Goal: Task Accomplishment & Management: Manage account settings

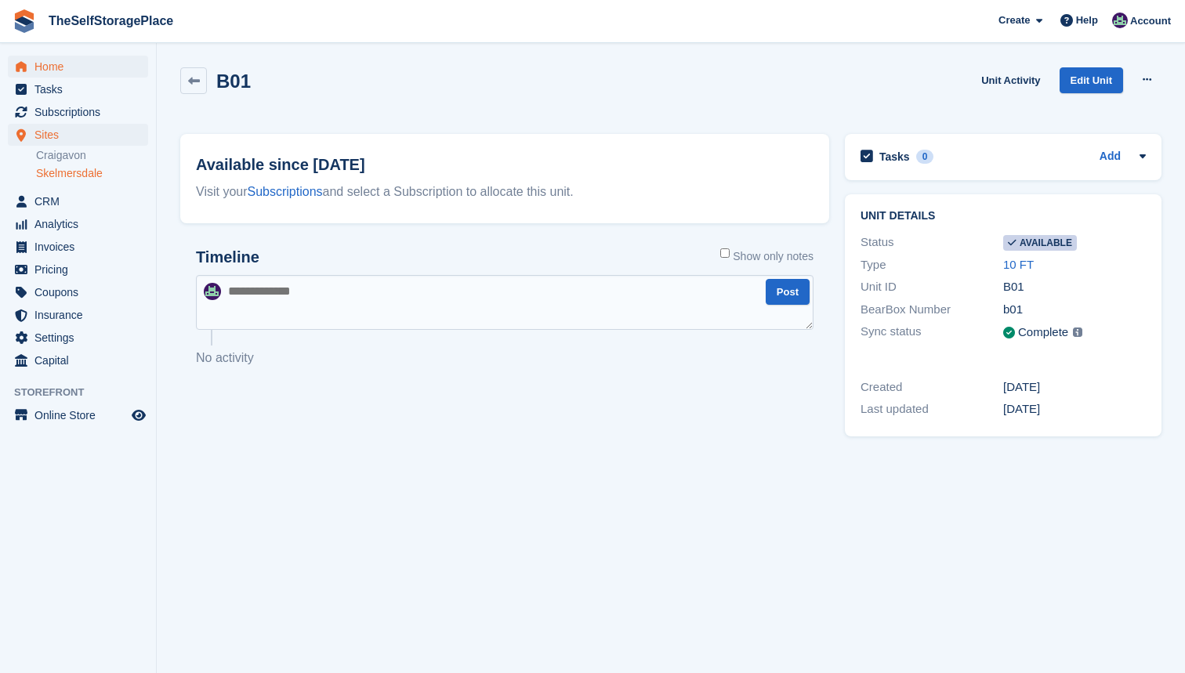
click at [46, 62] on span "Home" at bounding box center [81, 67] width 94 height 22
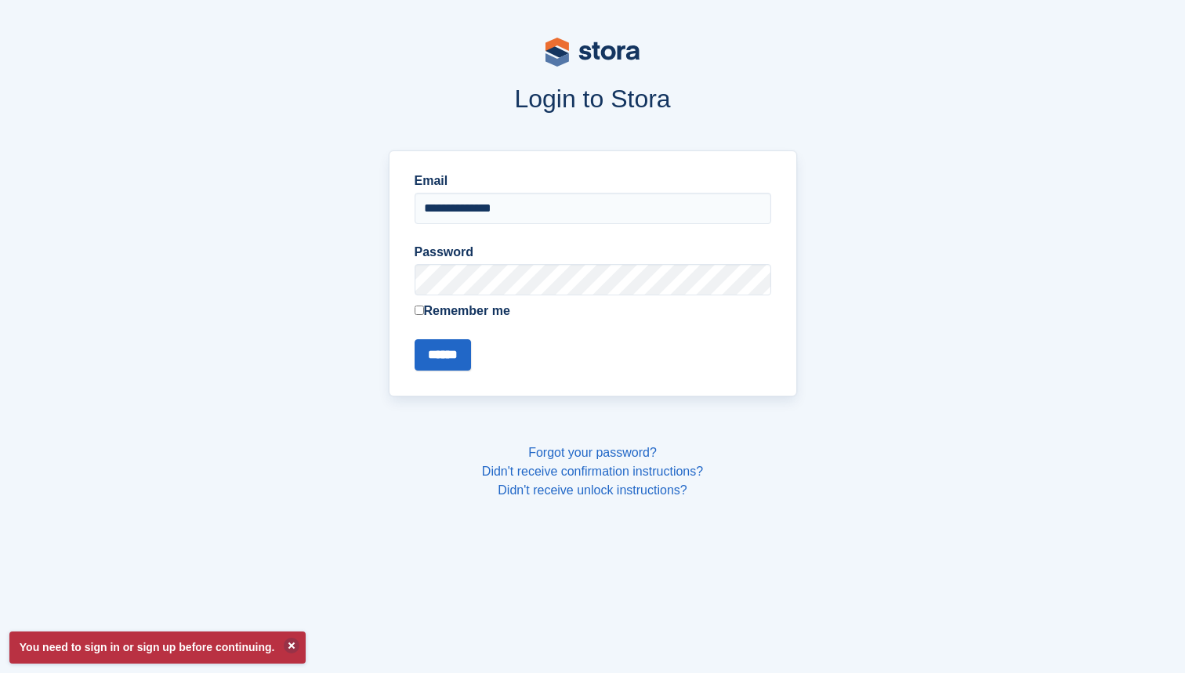
type input "**********"
click at [445, 354] on input "******" at bounding box center [443, 354] width 56 height 31
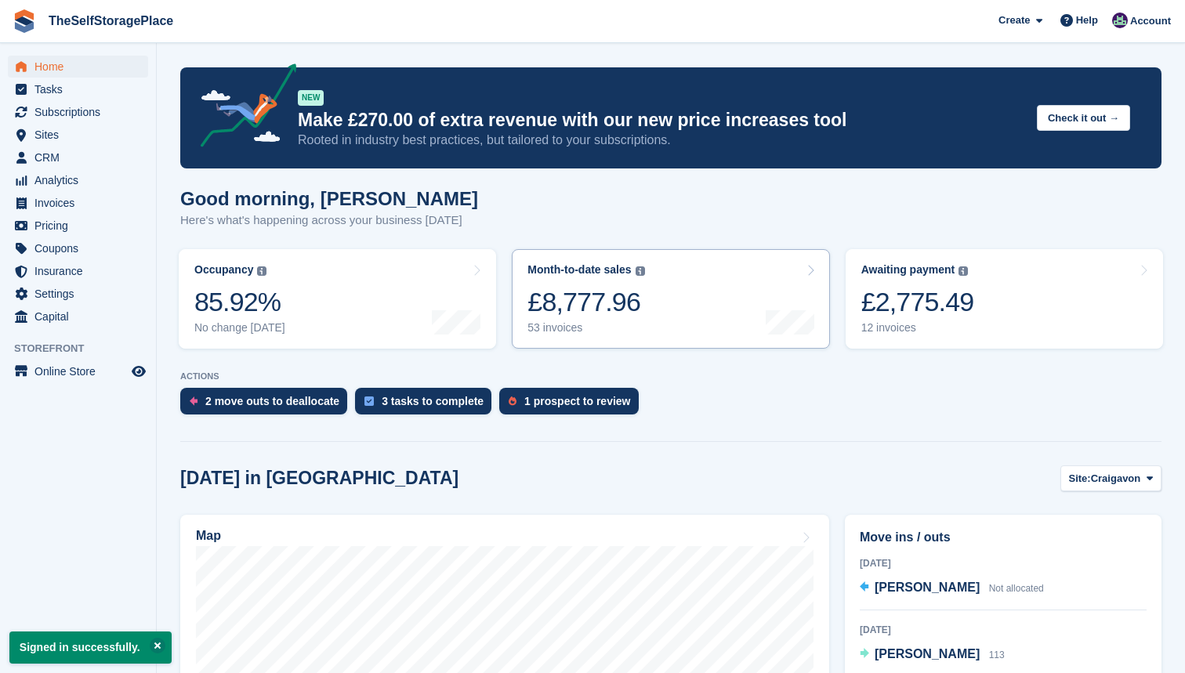
click at [539, 341] on link "Month-to-date sales The sum of all finalised invoices generated this month to d…" at bounding box center [670, 299] width 317 height 100
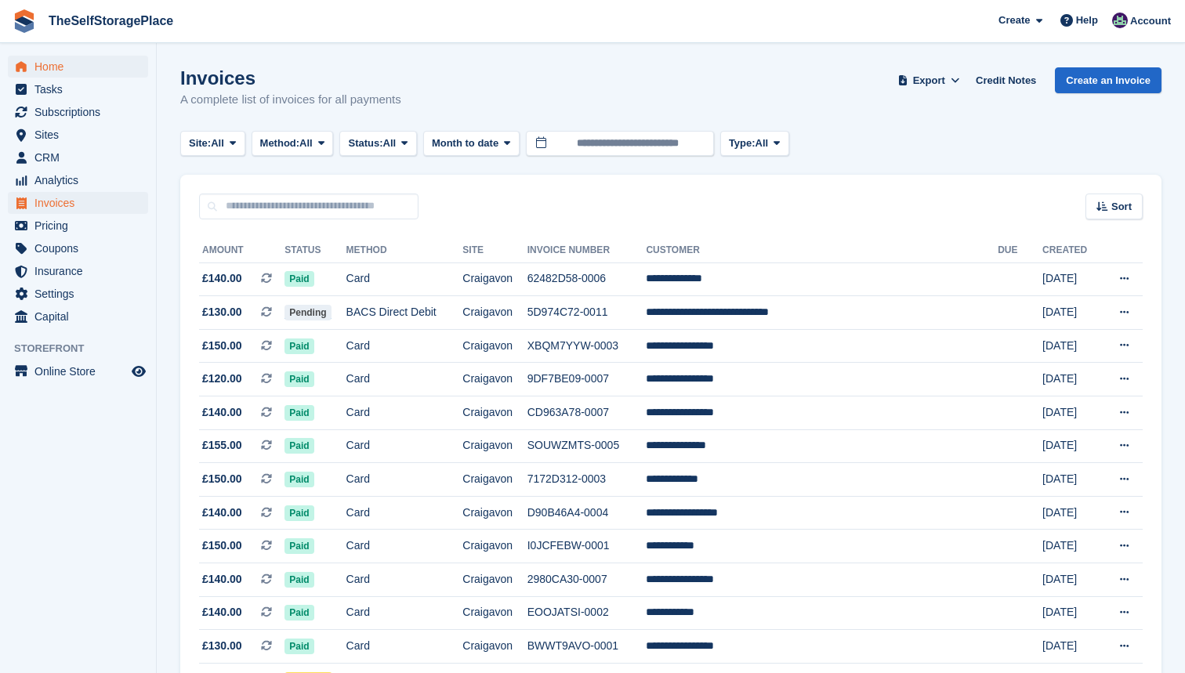
click at [53, 63] on span "Home" at bounding box center [81, 67] width 94 height 22
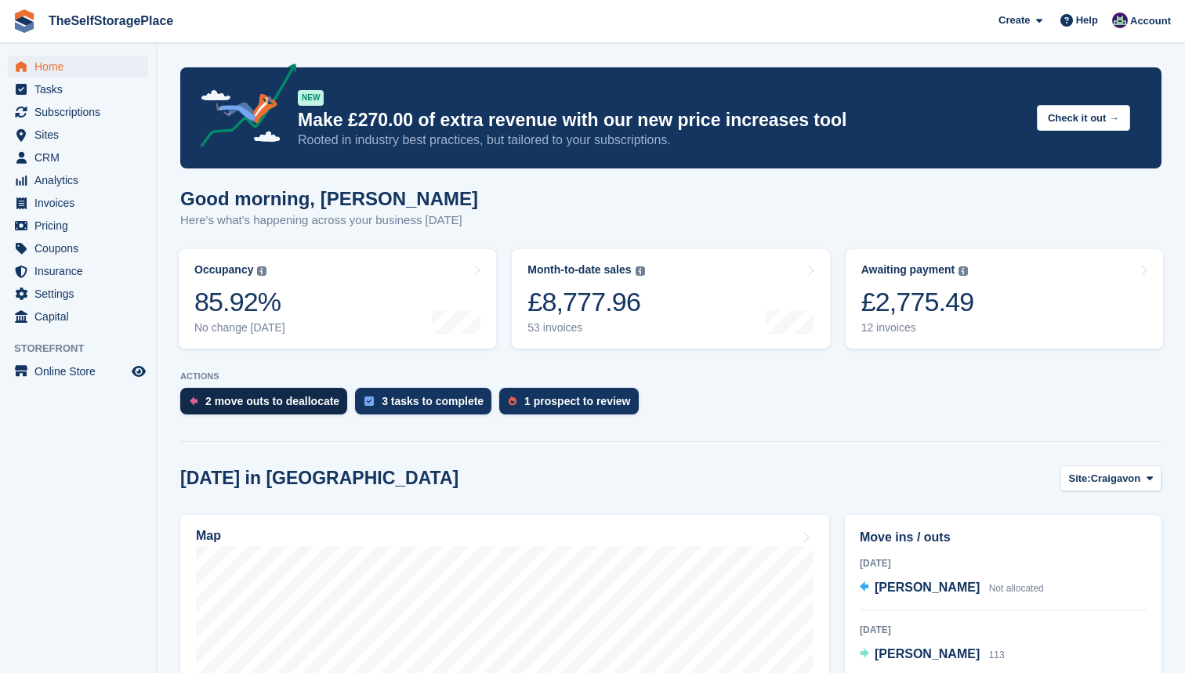
click at [295, 393] on div "2 move outs to deallocate" at bounding box center [263, 401] width 167 height 27
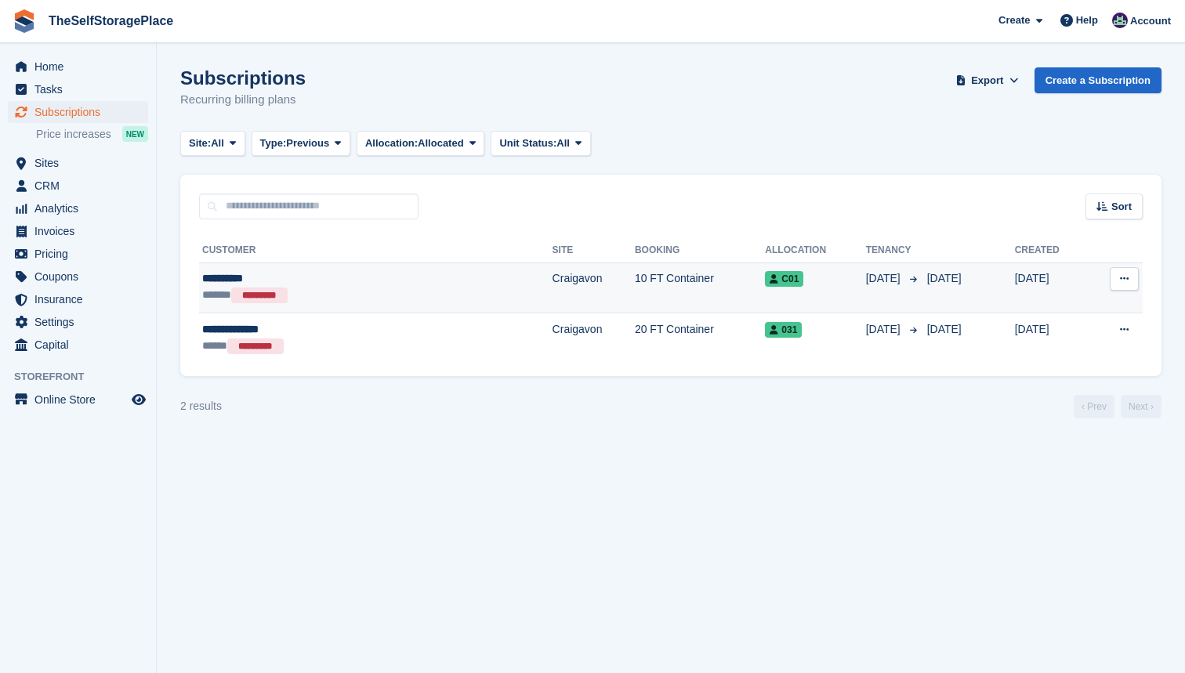
click at [250, 282] on div "**********" at bounding box center [307, 278] width 211 height 16
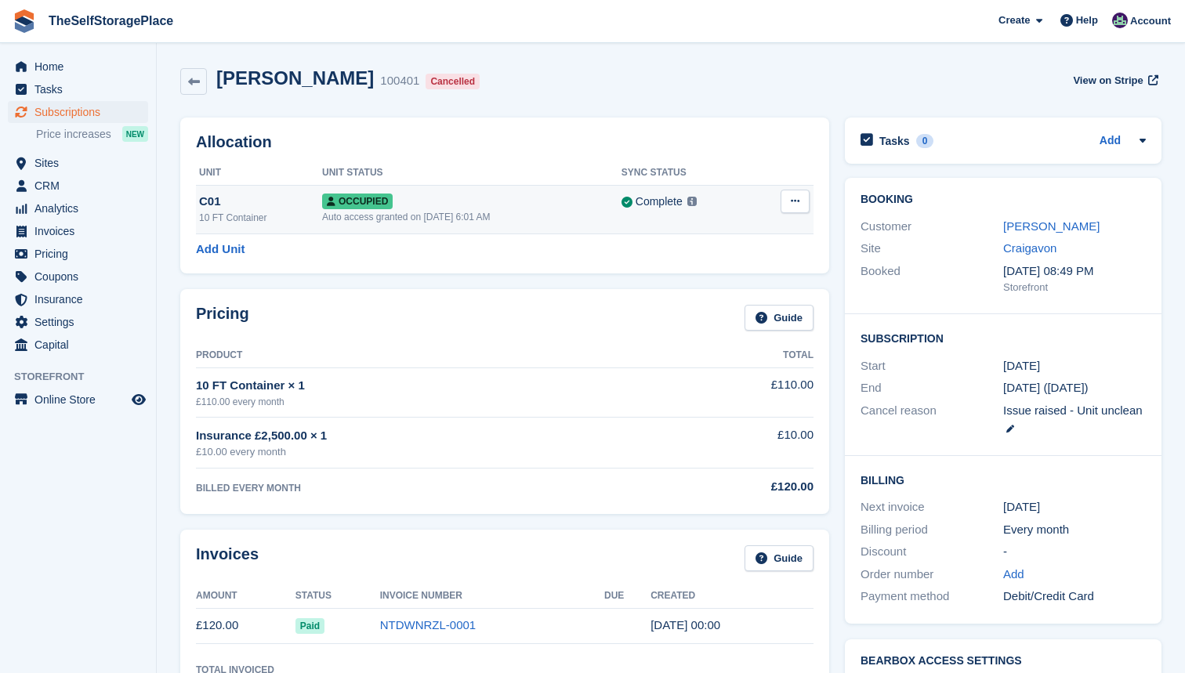
click at [800, 212] on button at bounding box center [795, 202] width 29 height 24
click at [535, 266] on div "Allocation Unit Unit Status Sync Status C01 10 FT Container Occupied Auto acces…" at bounding box center [504, 196] width 649 height 156
click at [789, 200] on button at bounding box center [795, 202] width 29 height 24
click at [761, 262] on p "Deallocate" at bounding box center [734, 266] width 136 height 20
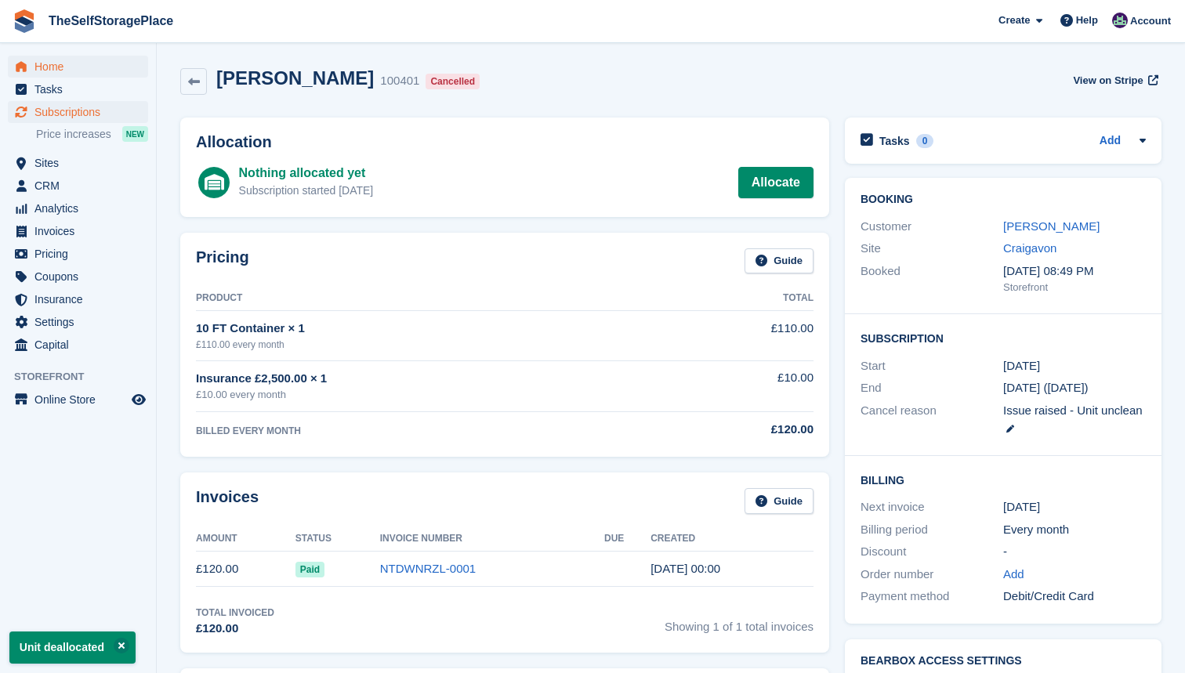
click at [71, 70] on span "Home" at bounding box center [81, 67] width 94 height 22
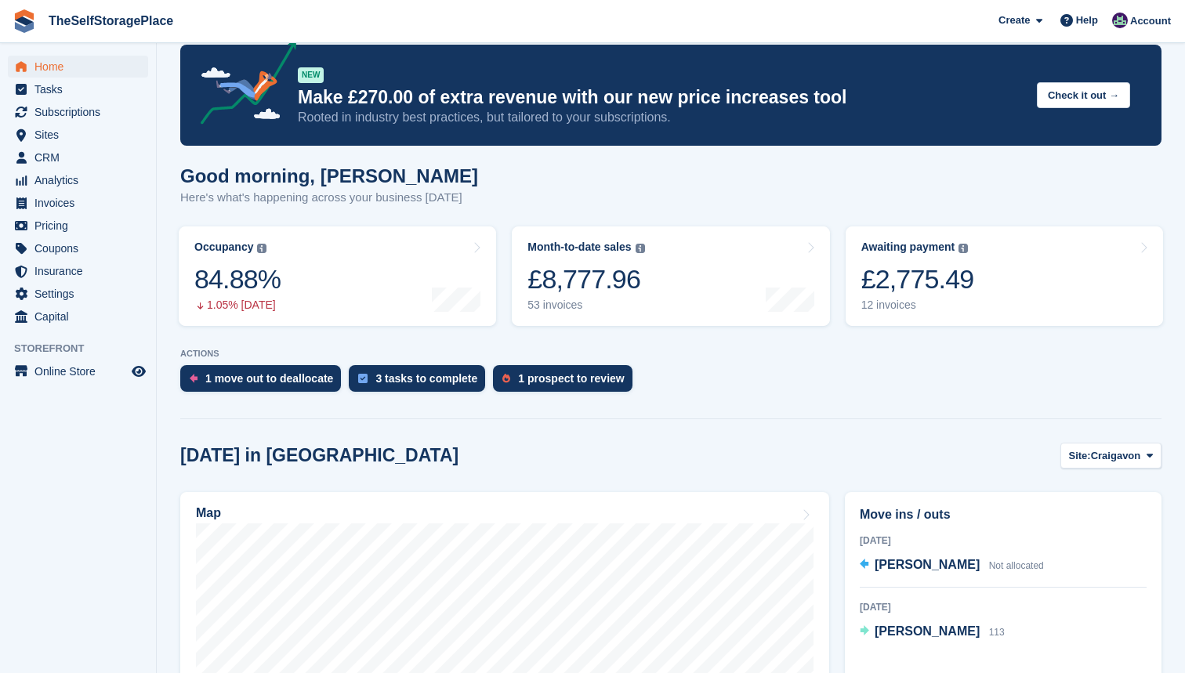
scroll to position [24, 0]
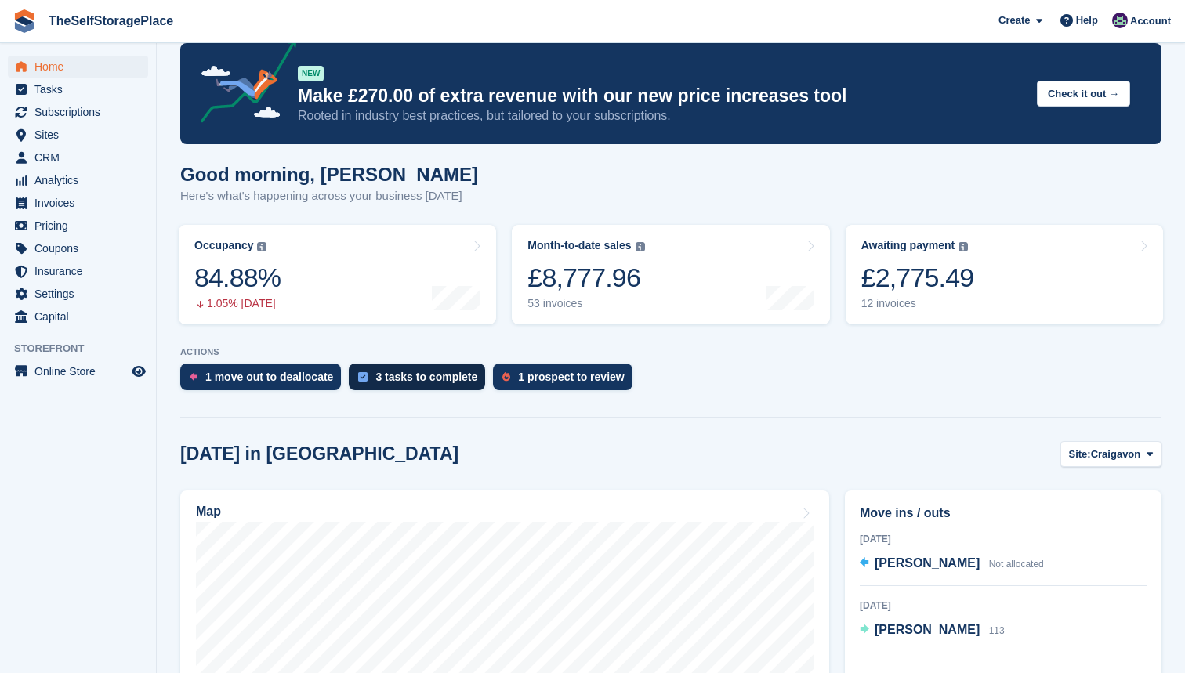
click at [461, 379] on div "3 tasks to complete" at bounding box center [426, 377] width 102 height 13
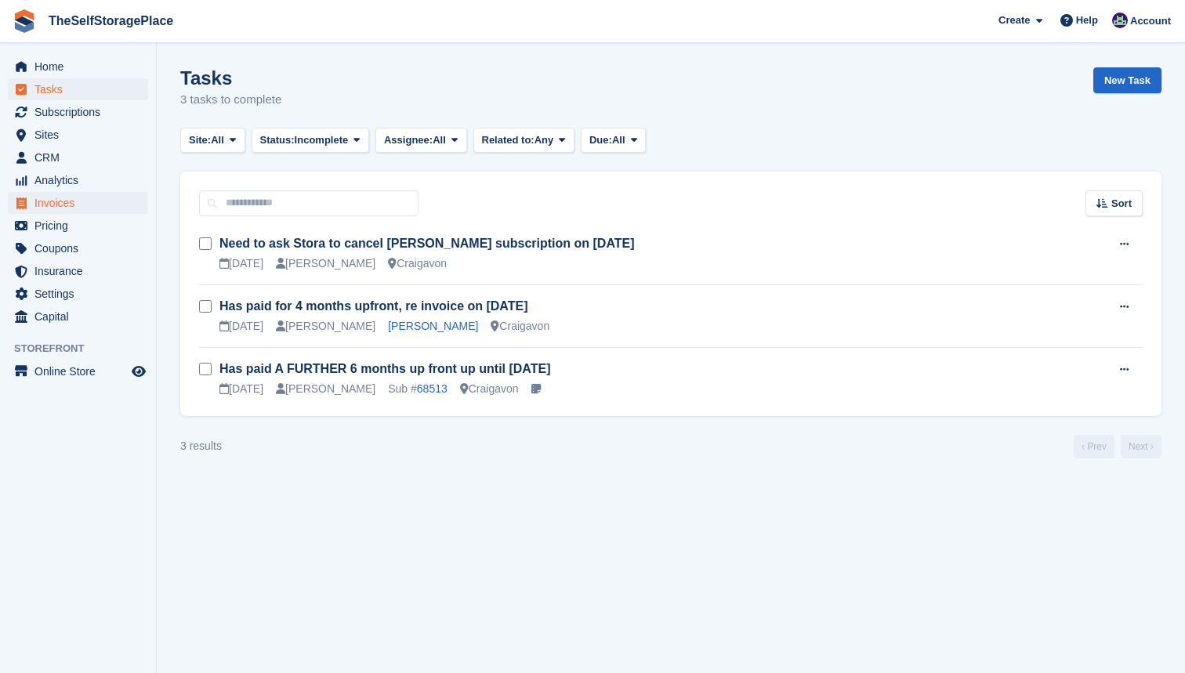
click at [60, 199] on span "Invoices" at bounding box center [81, 203] width 94 height 22
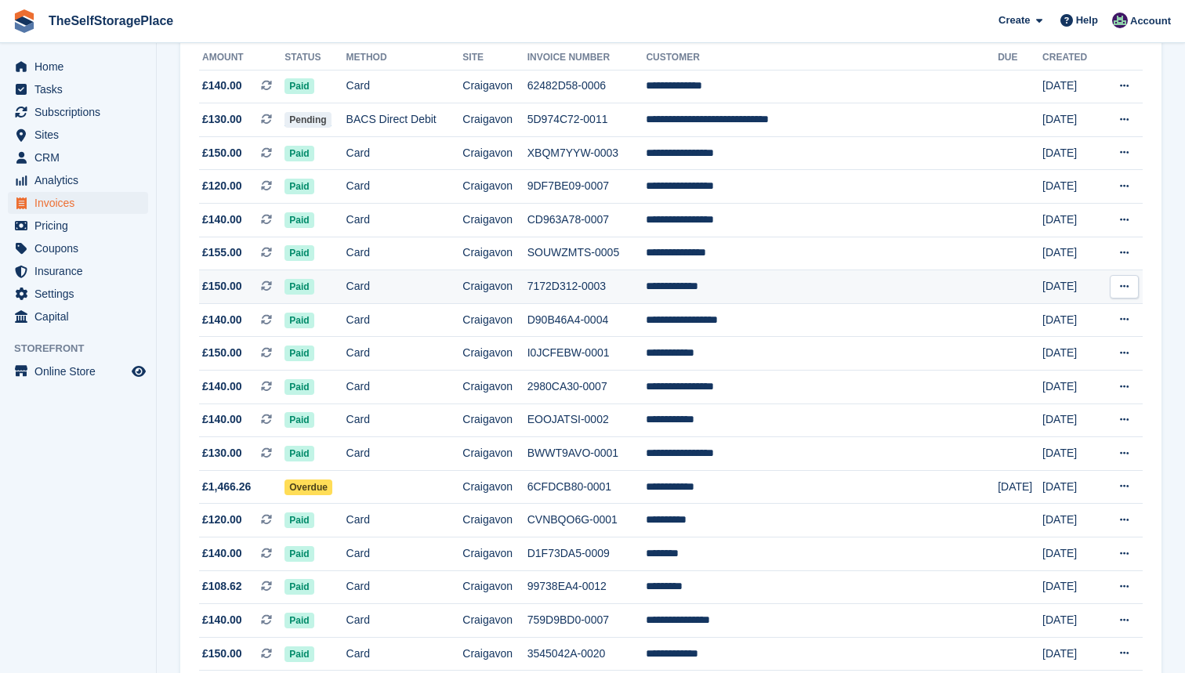
scroll to position [196, 0]
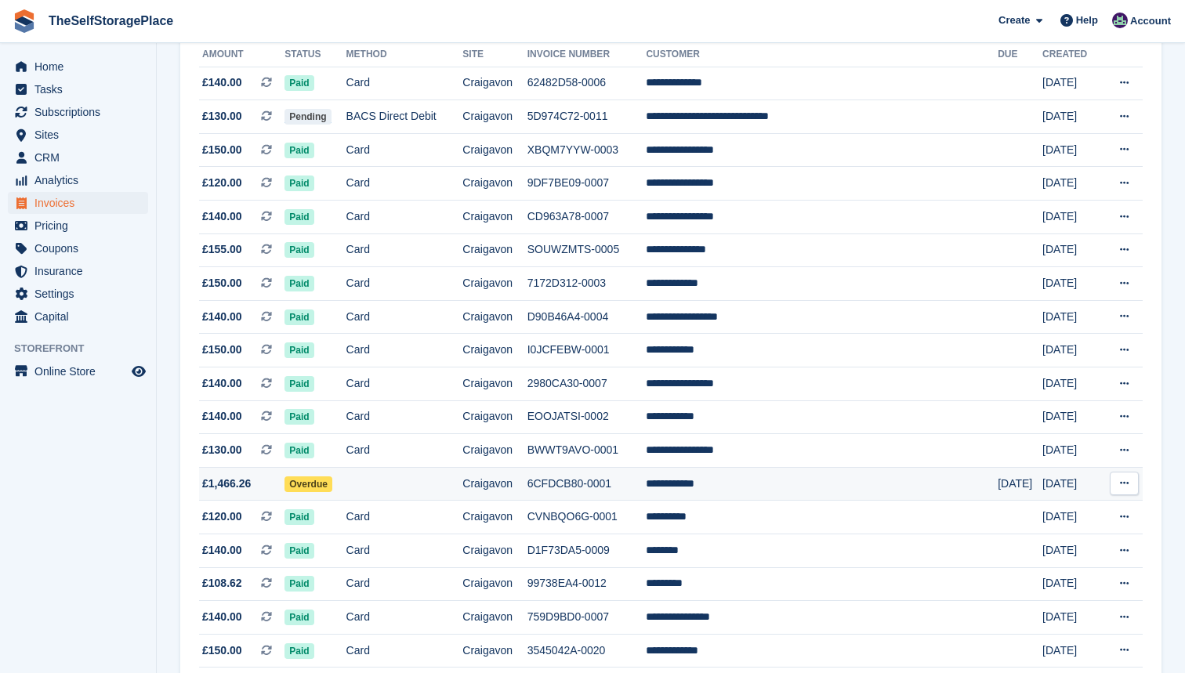
click at [1120, 488] on icon at bounding box center [1124, 483] width 9 height 10
click at [371, 492] on td at bounding box center [404, 484] width 117 height 34
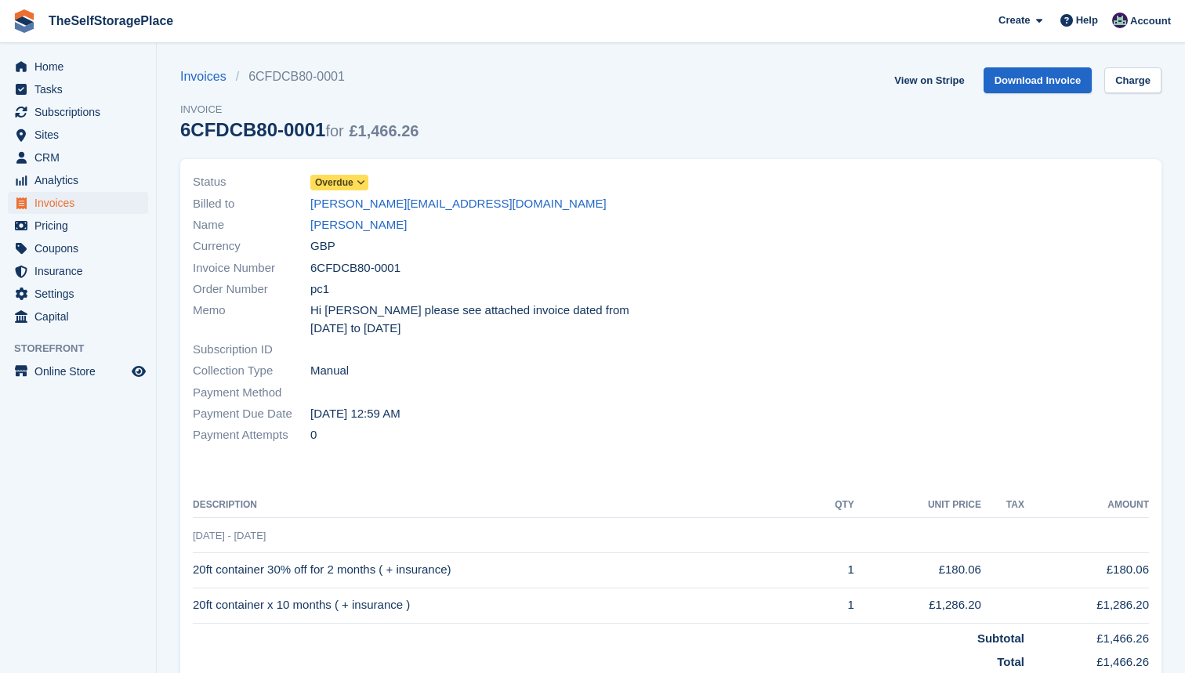
click at [351, 184] on span "Overdue" at bounding box center [334, 183] width 38 height 14
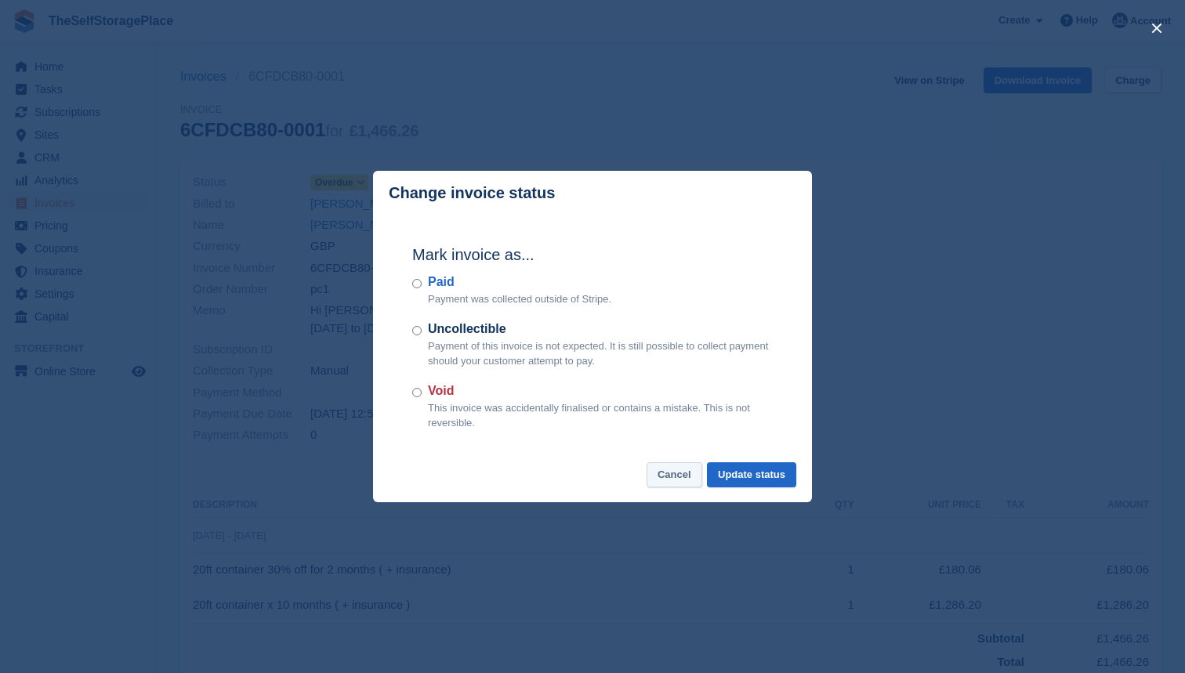
click at [669, 468] on button "Cancel" at bounding box center [675, 475] width 56 height 26
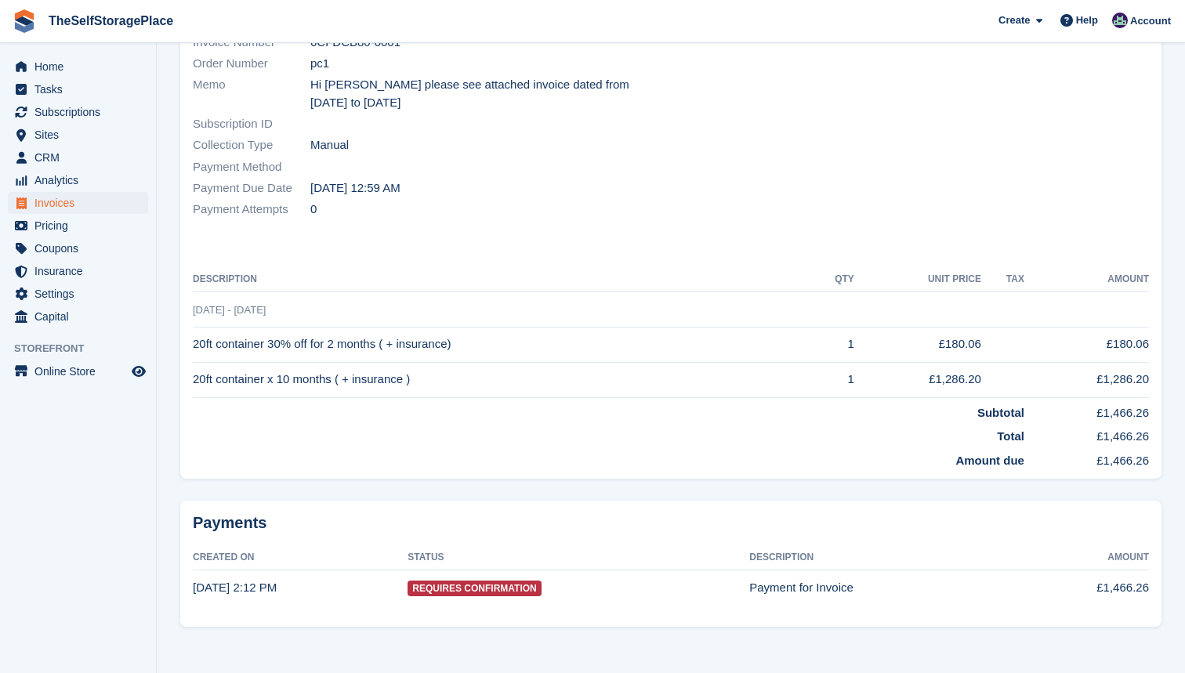
scroll to position [225, 0]
click at [487, 585] on span "Requires Confirmation" at bounding box center [474, 590] width 133 height 16
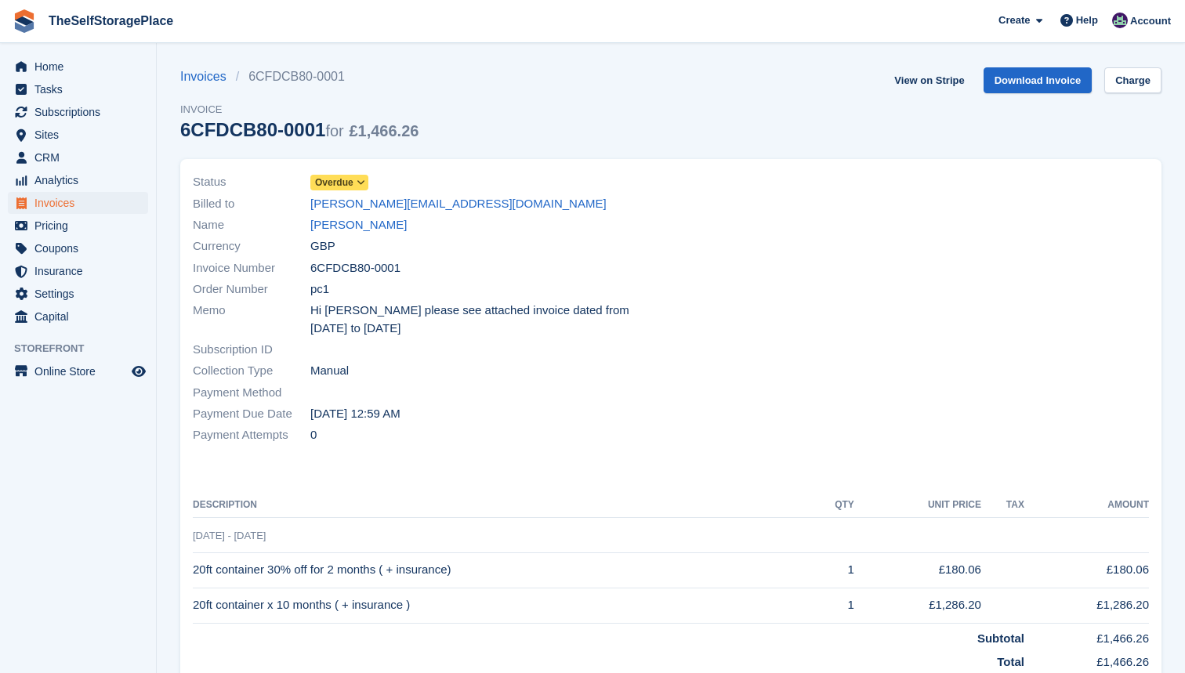
scroll to position [0, 0]
click at [933, 83] on link "View on Stripe" at bounding box center [929, 80] width 82 height 26
click at [348, 224] on link "Paul Carvill" at bounding box center [358, 225] width 96 height 18
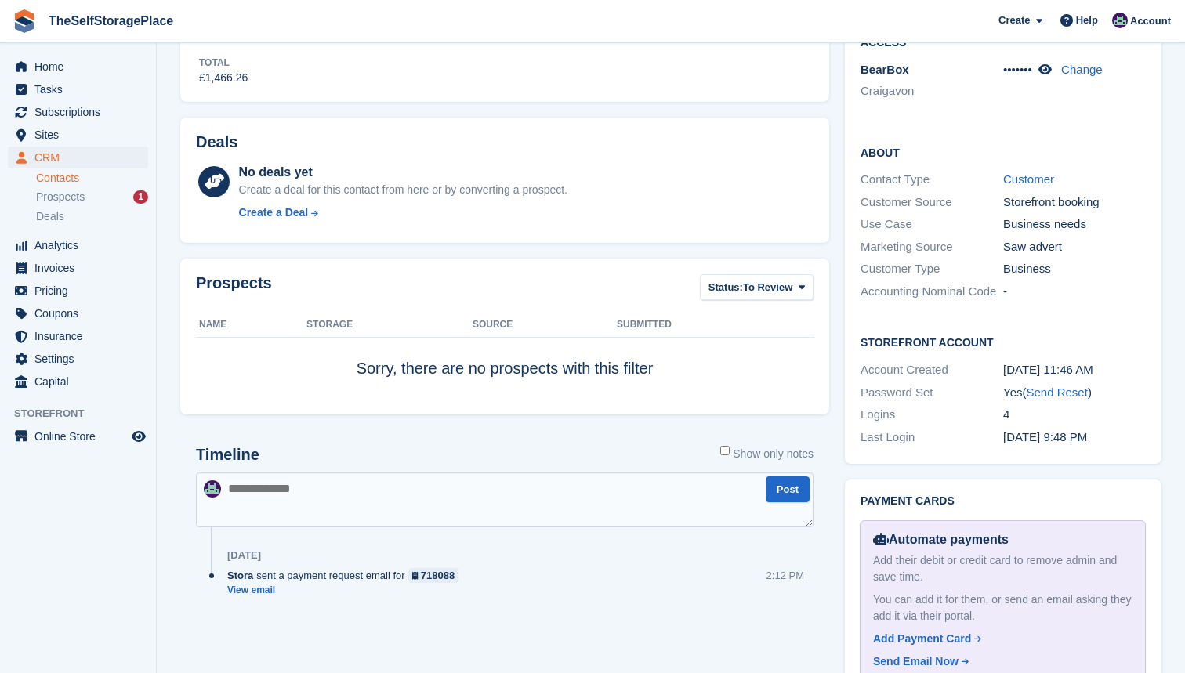
scroll to position [547, 0]
click at [253, 593] on link "View email" at bounding box center [346, 591] width 239 height 13
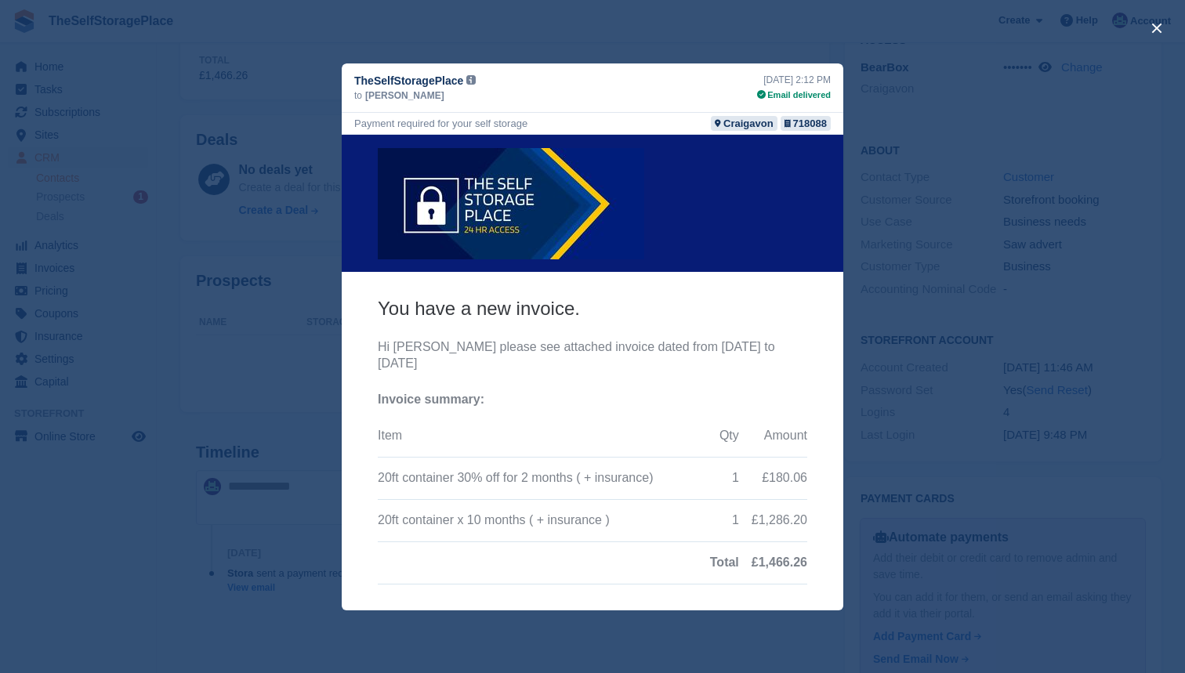
scroll to position [0, 0]
click at [863, 42] on div "close" at bounding box center [592, 336] width 1185 height 673
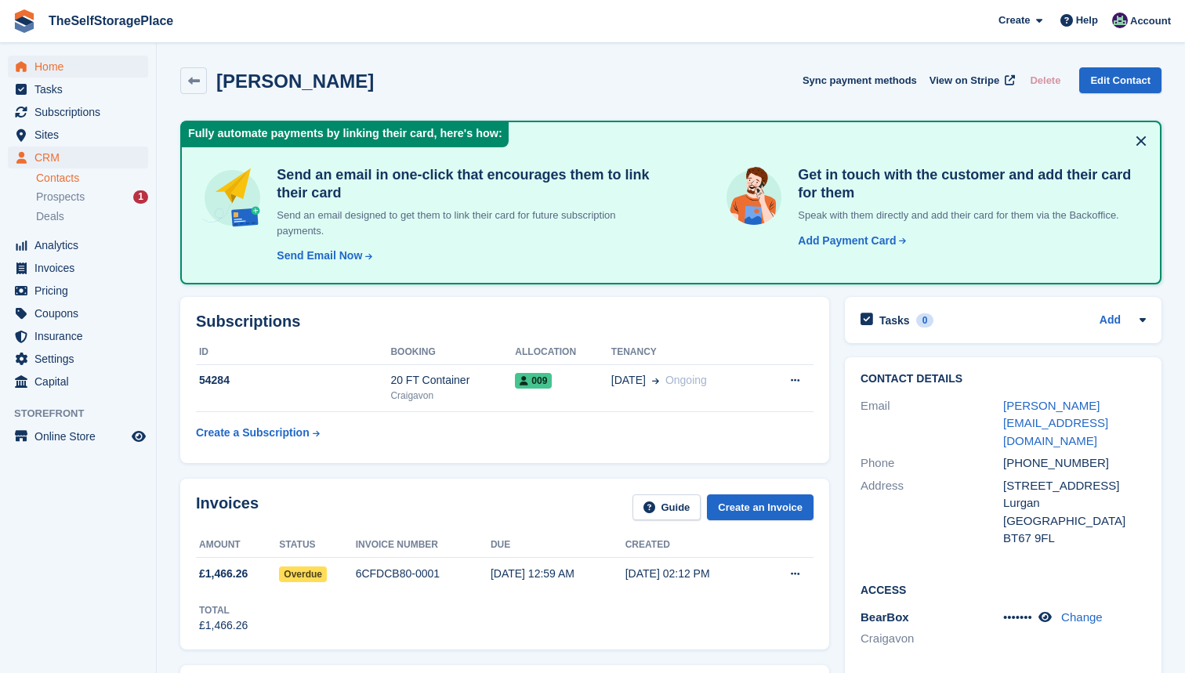
click at [49, 71] on span "Home" at bounding box center [81, 67] width 94 height 22
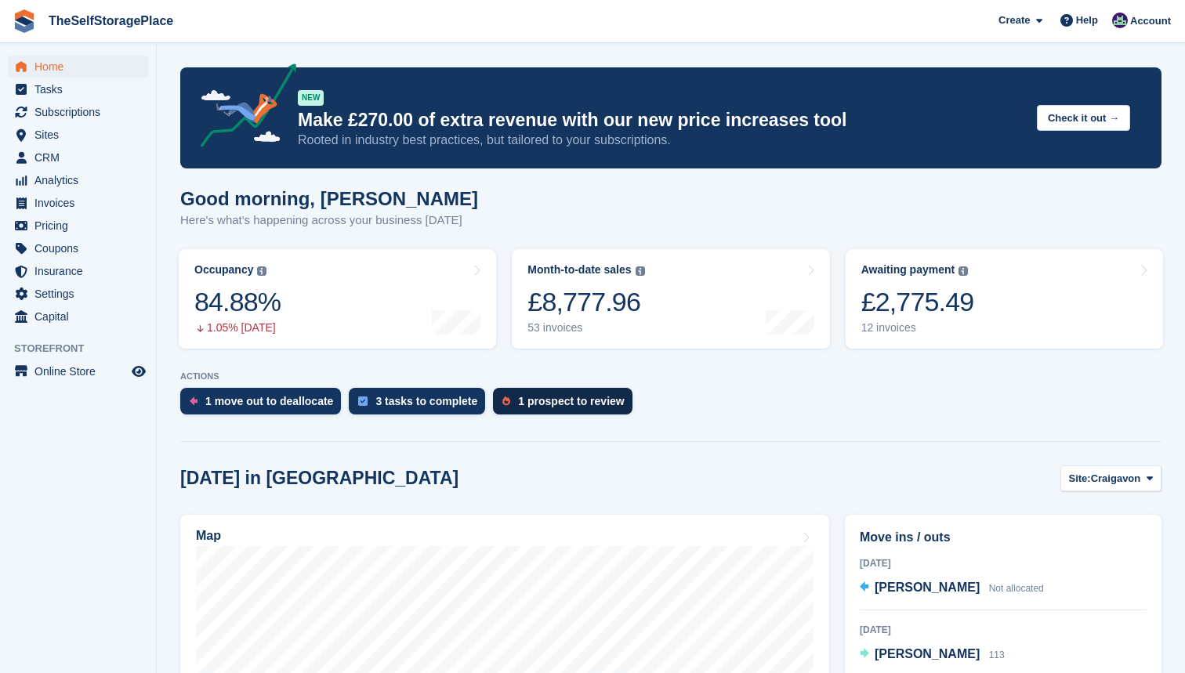
click at [615, 390] on div "1 prospect to review" at bounding box center [562, 401] width 139 height 27
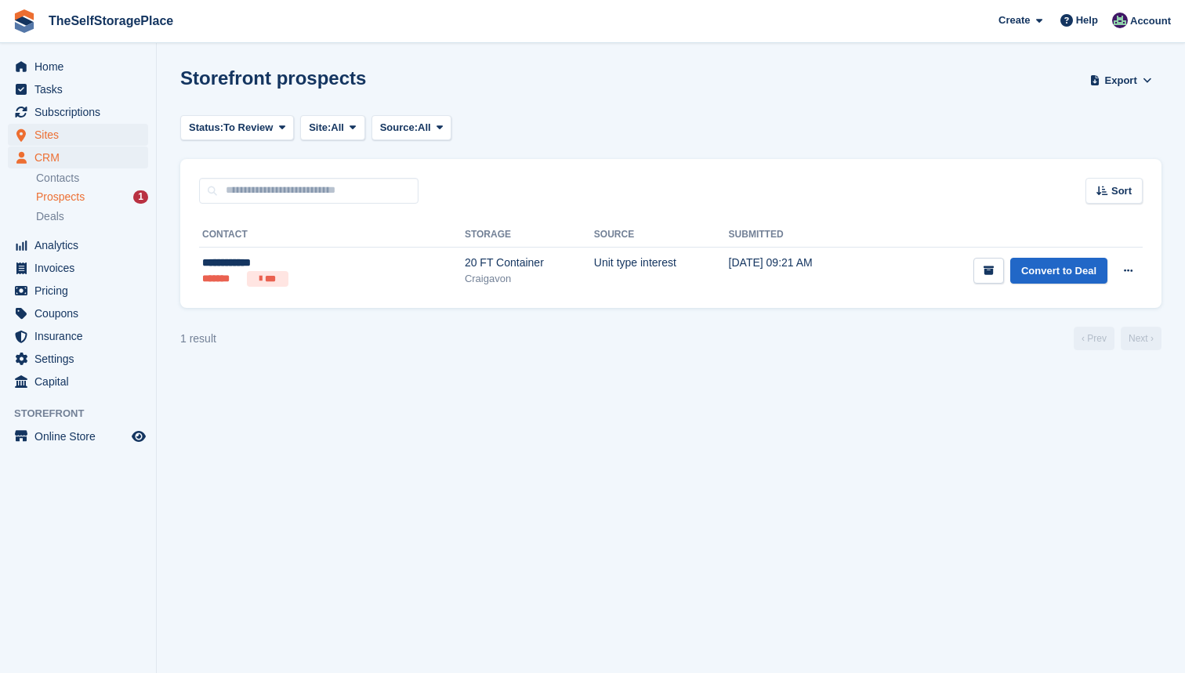
click at [64, 142] on span "Sites" at bounding box center [81, 135] width 94 height 22
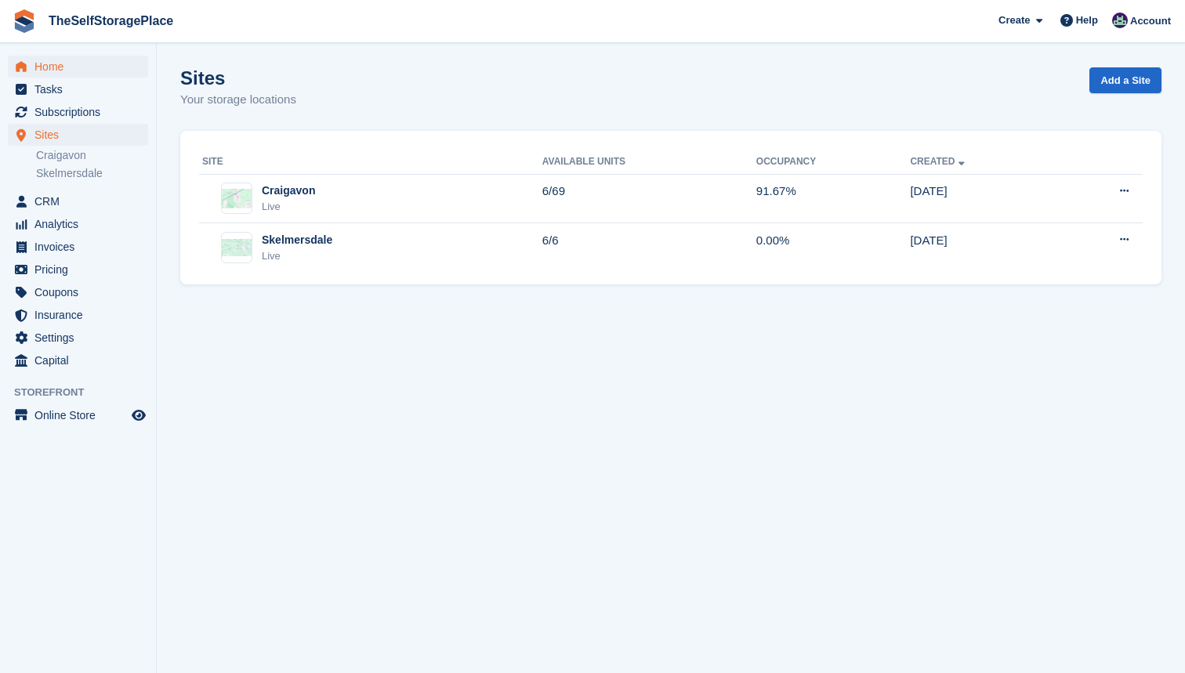
click at [101, 65] on span "Home" at bounding box center [81, 67] width 94 height 22
